Goal: Task Accomplishment & Management: Use online tool/utility

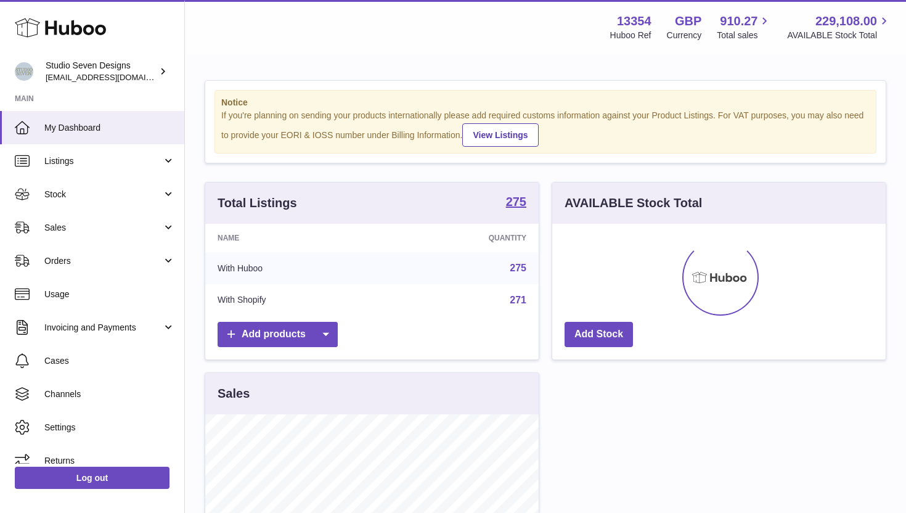
scroll to position [192, 334]
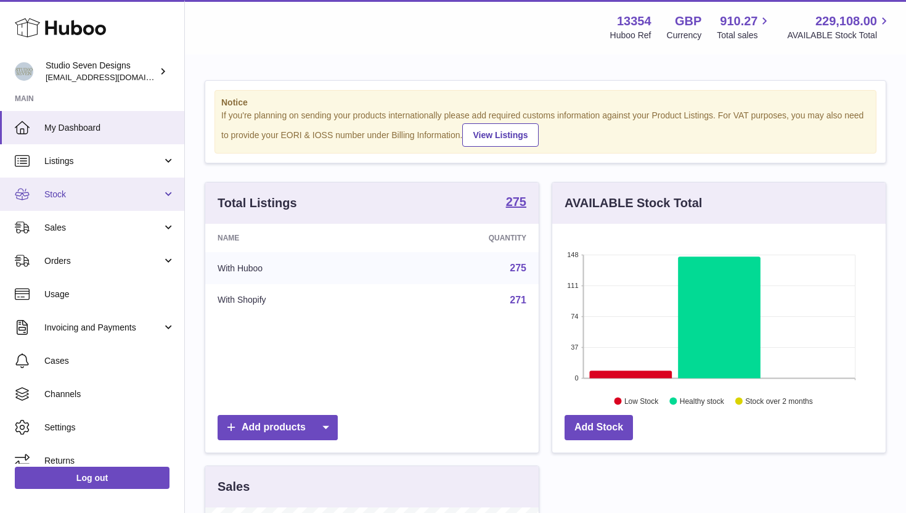
click at [124, 202] on link "Stock" at bounding box center [92, 194] width 184 height 33
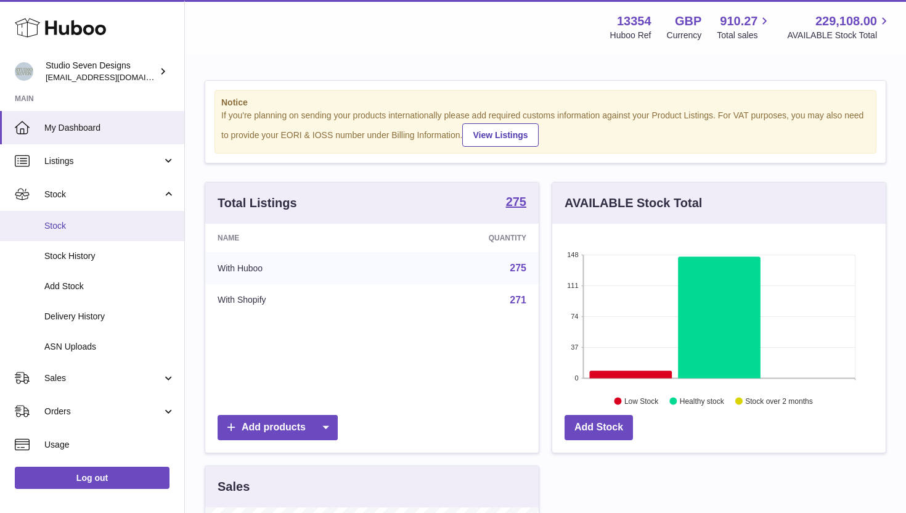
click at [116, 226] on span "Stock" at bounding box center [109, 226] width 131 height 12
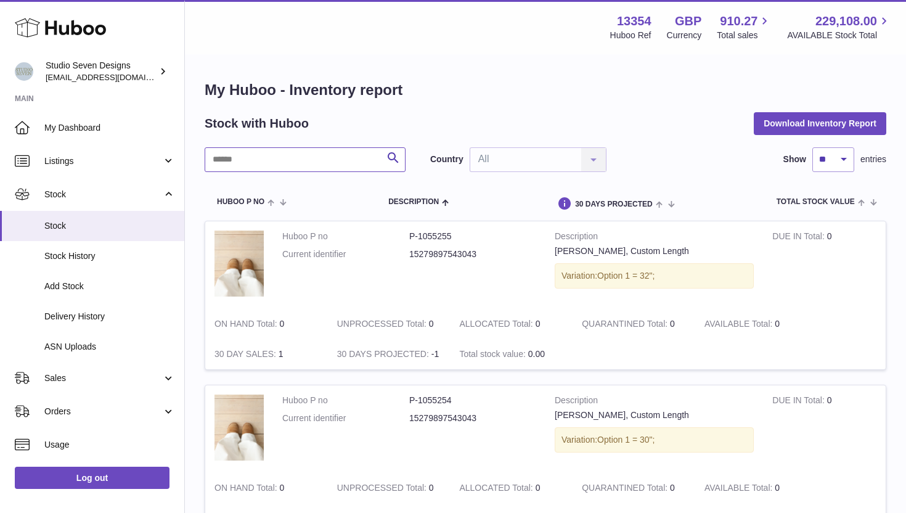
click at [298, 162] on input "text" at bounding box center [305, 159] width 201 height 25
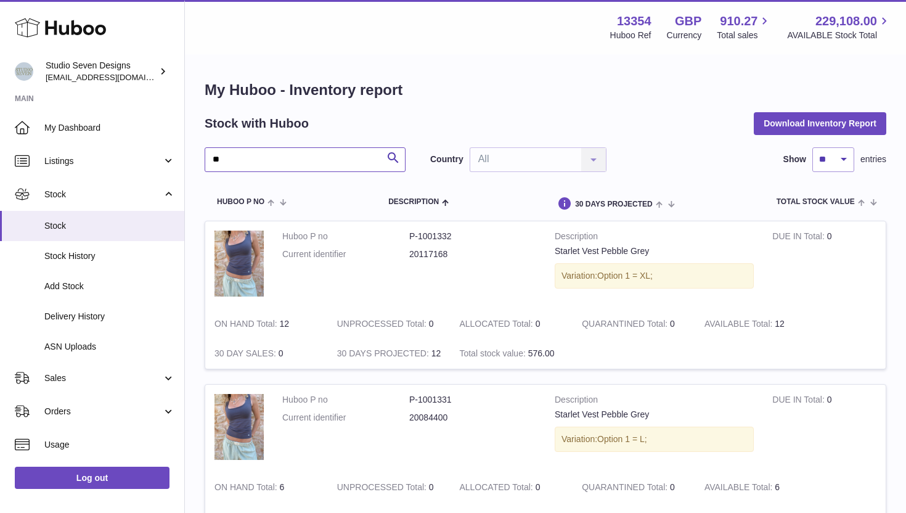
type input "*"
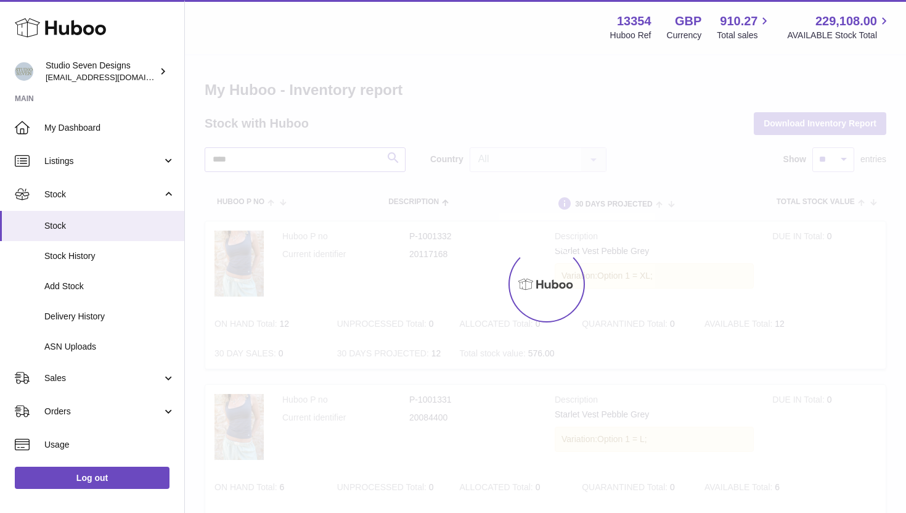
type input "*****"
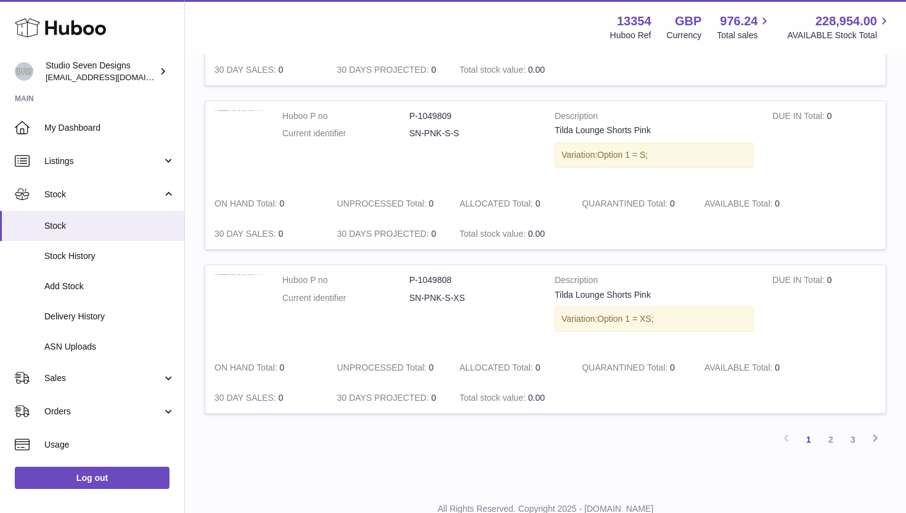
scroll to position [1477, 0]
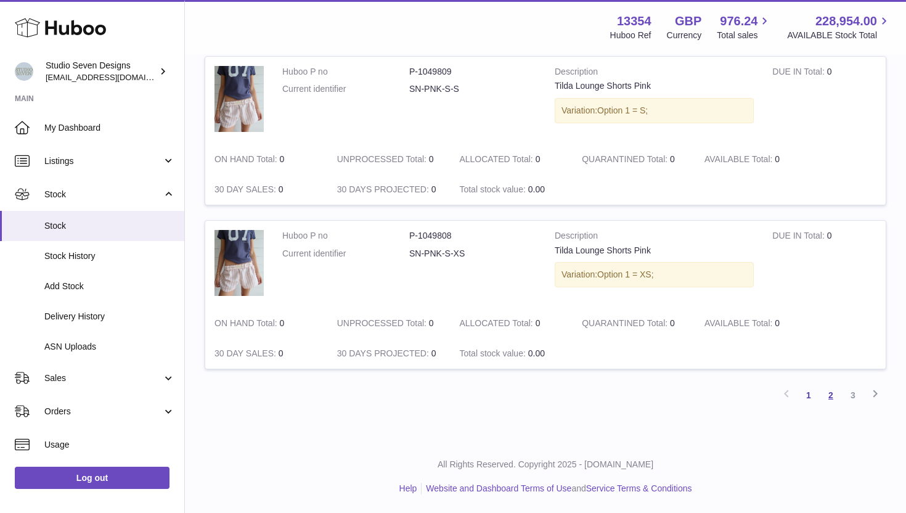
click at [837, 402] on link "2" at bounding box center [831, 395] width 22 height 22
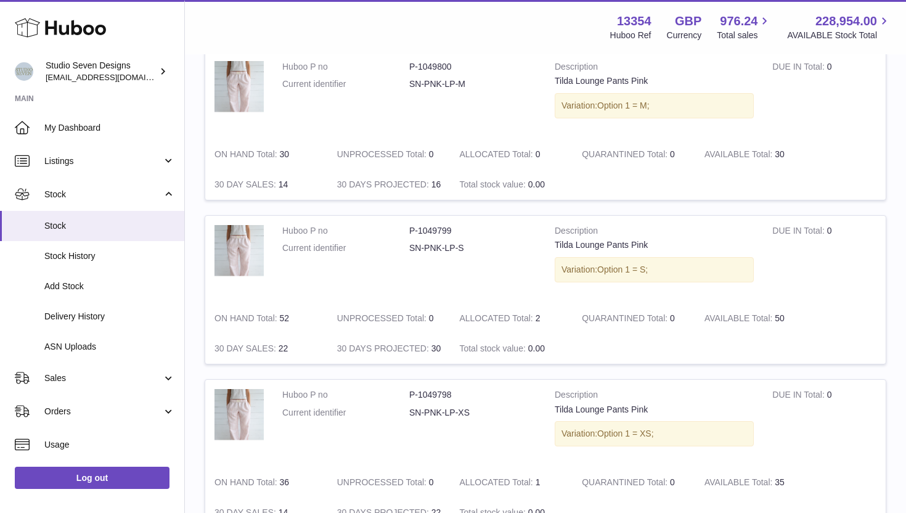
scroll to position [1477, 0]
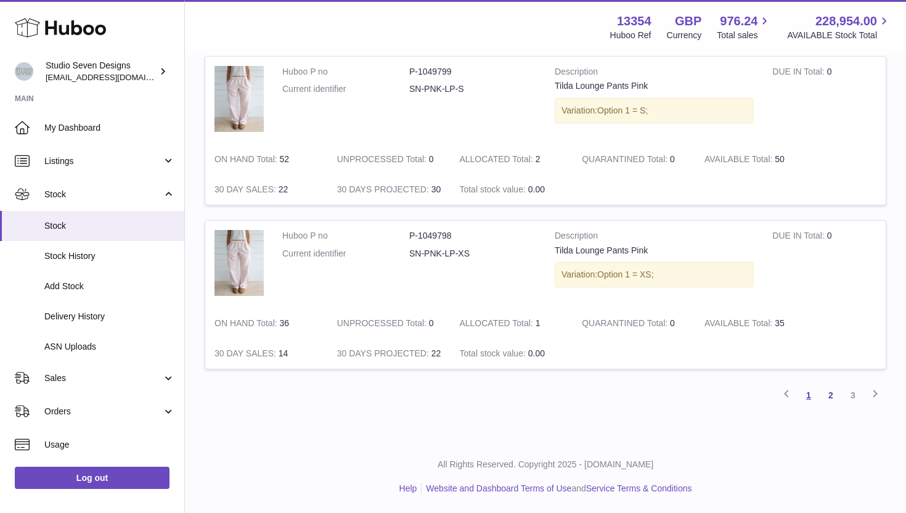
click at [809, 398] on link "1" at bounding box center [809, 395] width 22 height 22
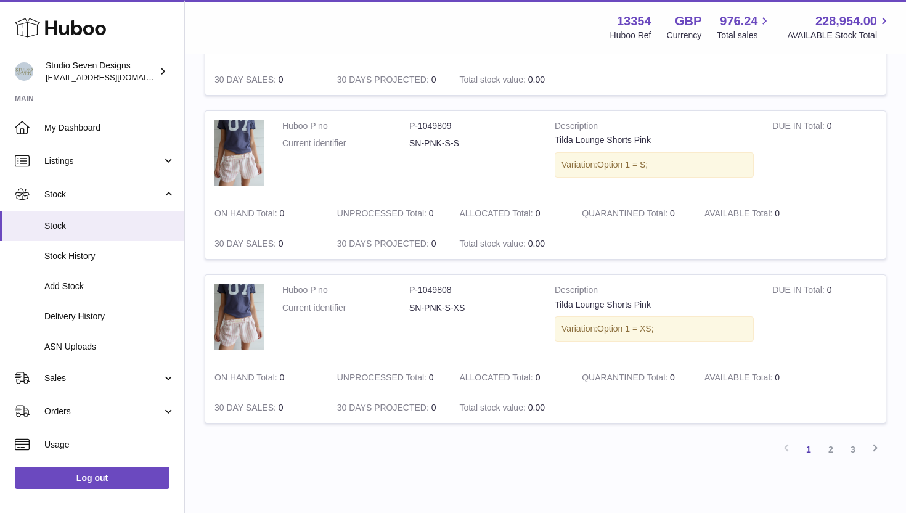
scroll to position [1426, 0]
